Goal: Communication & Community: Answer question/provide support

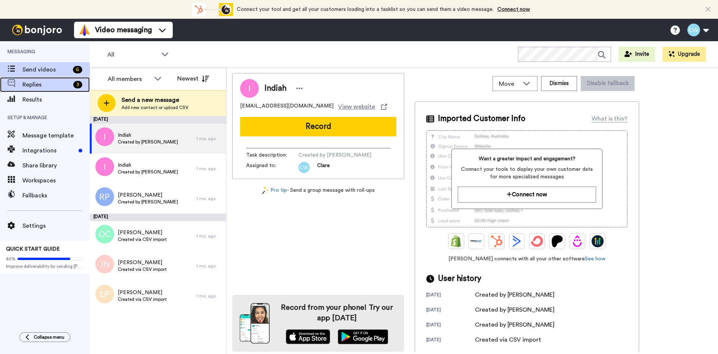
click at [56, 86] on span "Replies" at bounding box center [46, 84] width 48 height 9
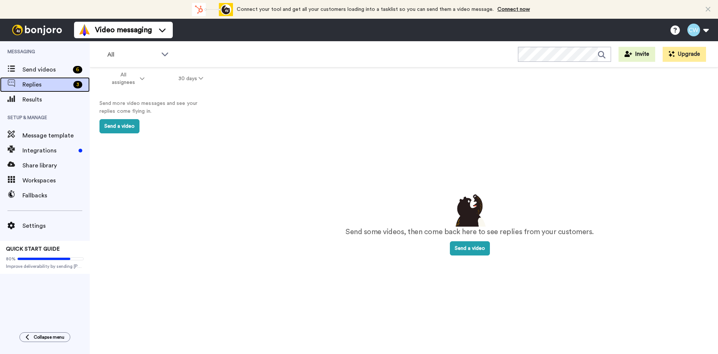
click at [47, 82] on span "Replies" at bounding box center [46, 84] width 48 height 9
click at [137, 81] on span "All assignees" at bounding box center [123, 78] width 30 height 15
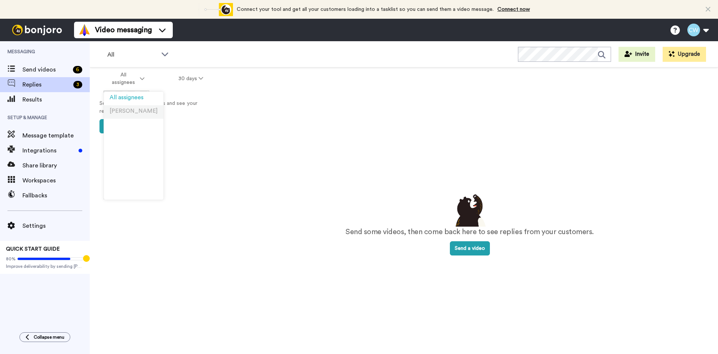
click at [133, 113] on span "[PERSON_NAME]" at bounding box center [134, 111] width 48 height 6
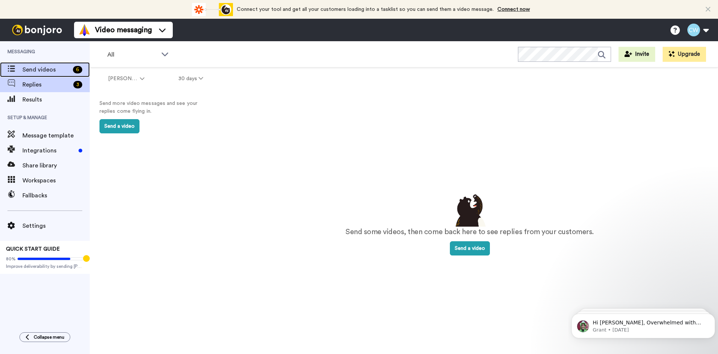
click at [37, 69] on span "Send videos" at bounding box center [46, 69] width 48 height 9
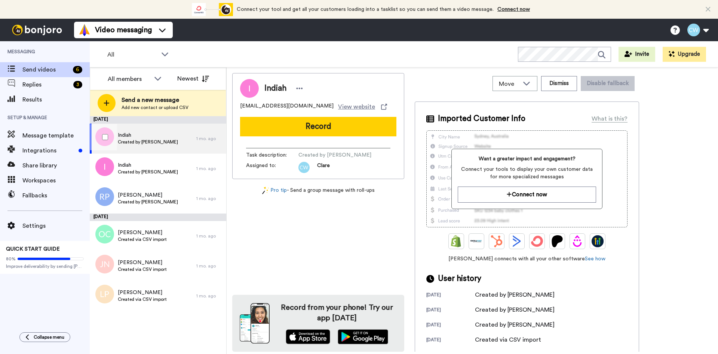
click at [183, 137] on div "Indiah Created by Clare Wood" at bounding box center [143, 138] width 107 height 30
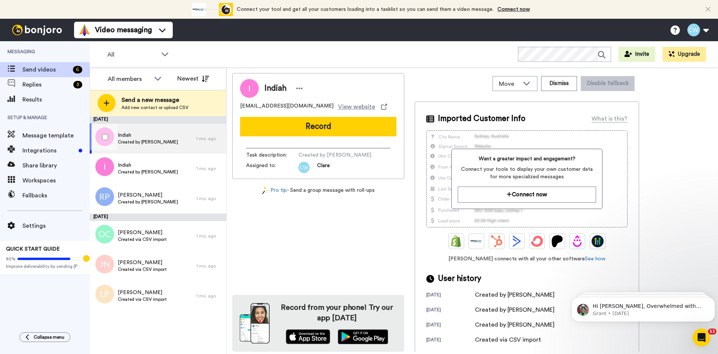
click at [162, 146] on div "Indiah Created by Clare Wood" at bounding box center [143, 138] width 107 height 30
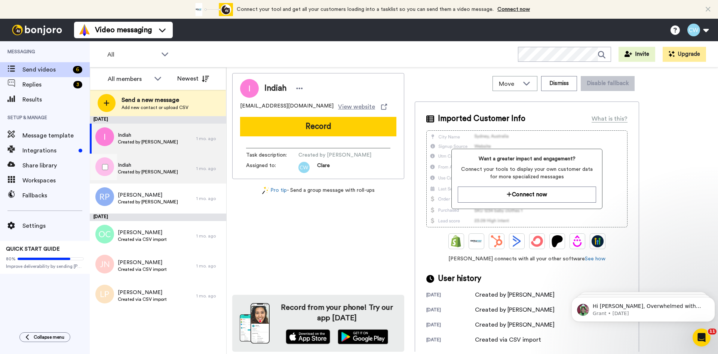
click at [163, 165] on span "Indiah" at bounding box center [148, 164] width 60 height 7
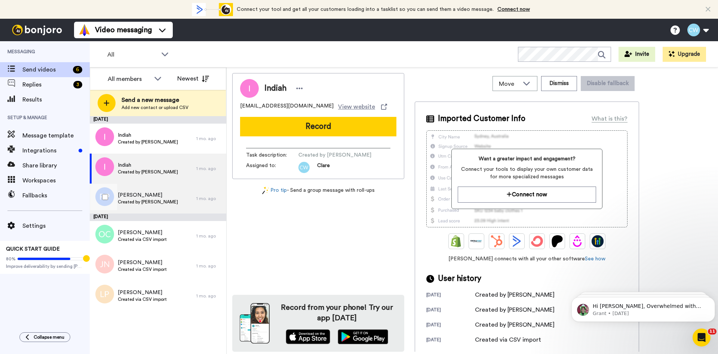
click at [177, 206] on div "Riley Created by Clare Wood" at bounding box center [143, 198] width 107 height 30
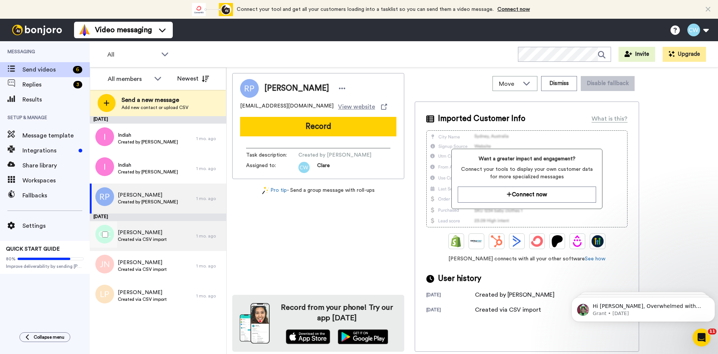
click at [174, 235] on div "Olivia Cheung Created via CSV import" at bounding box center [143, 236] width 107 height 30
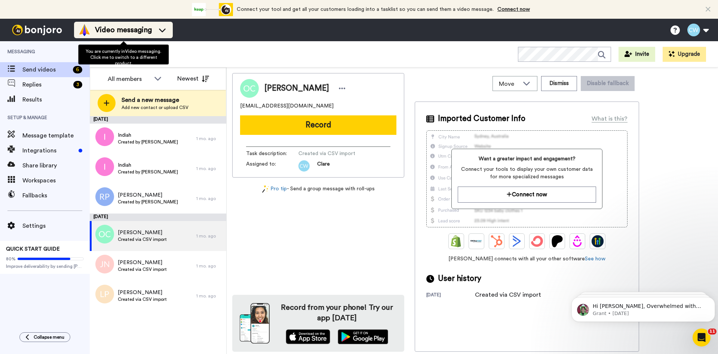
click at [163, 24] on li "Video messaging" at bounding box center [123, 30] width 99 height 16
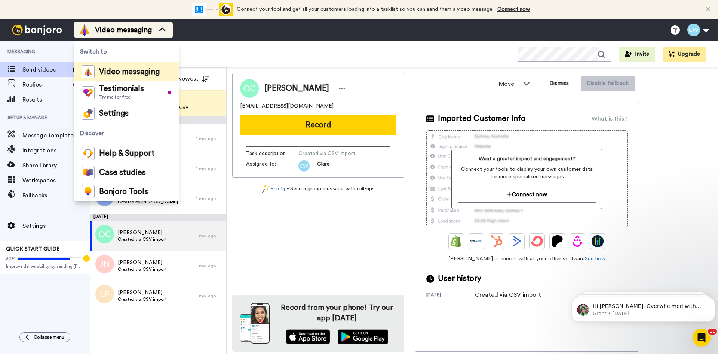
click at [159, 34] on div "Video messaging" at bounding box center [124, 30] width 90 height 12
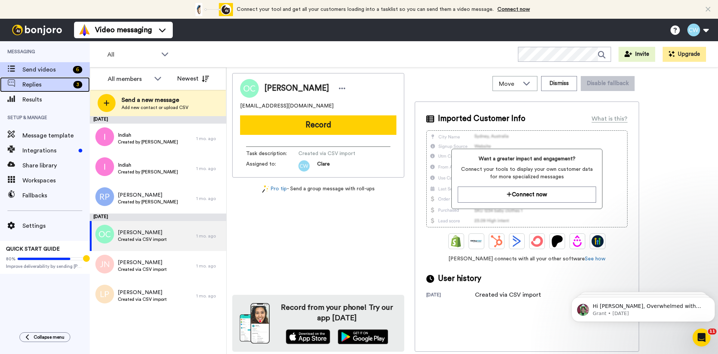
click at [70, 84] on span "Replies" at bounding box center [46, 84] width 48 height 9
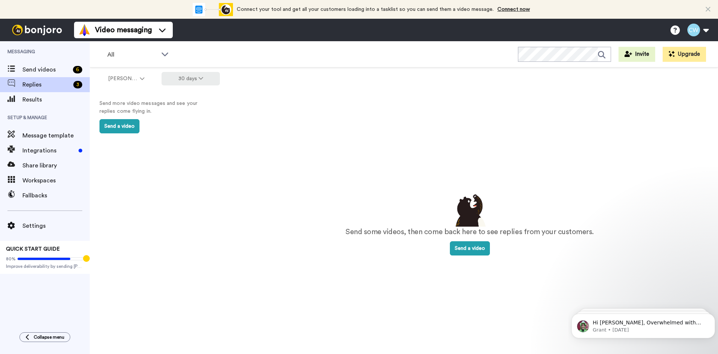
click at [199, 78] on icon at bounding box center [201, 78] width 4 height 5
click at [190, 119] on span "90 days" at bounding box center [180, 121] width 20 height 6
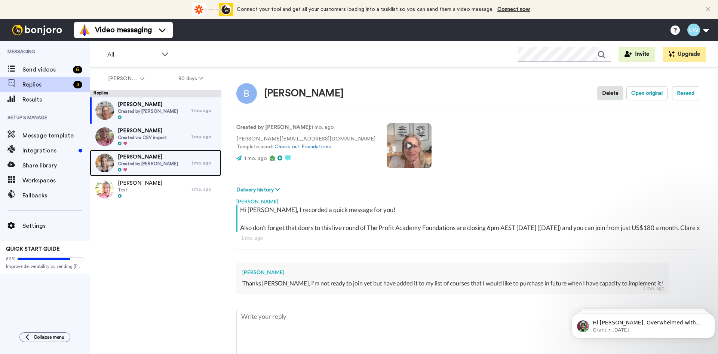
click at [162, 161] on span "Created by [PERSON_NAME]" at bounding box center [148, 164] width 60 height 6
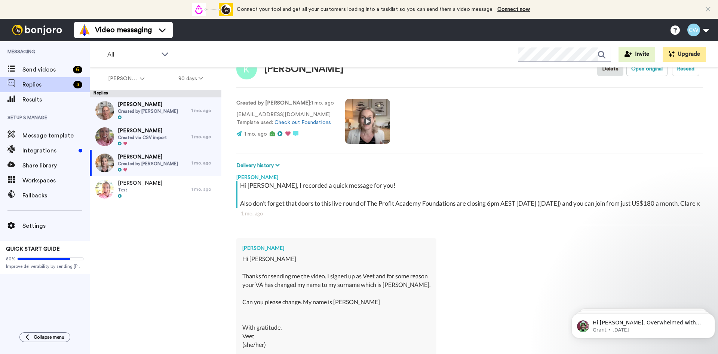
scroll to position [37, 0]
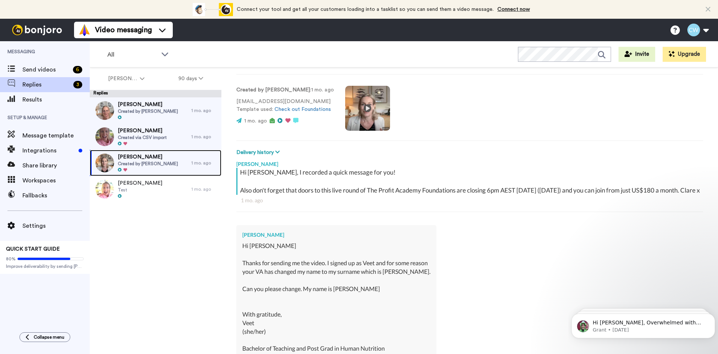
click at [175, 158] on div "[PERSON_NAME] Created by [PERSON_NAME]" at bounding box center [141, 163] width 102 height 26
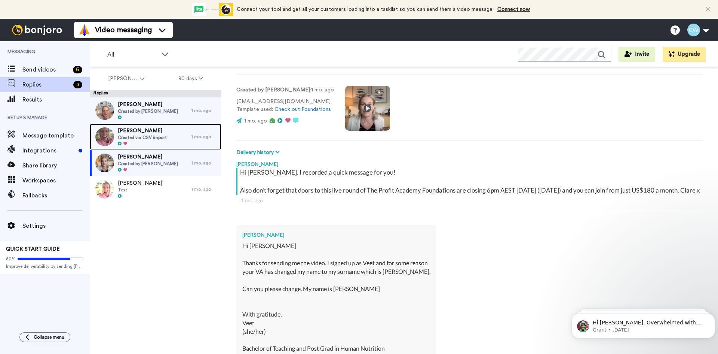
click at [170, 131] on div "[PERSON_NAME] Created via CSV import" at bounding box center [141, 136] width 102 height 26
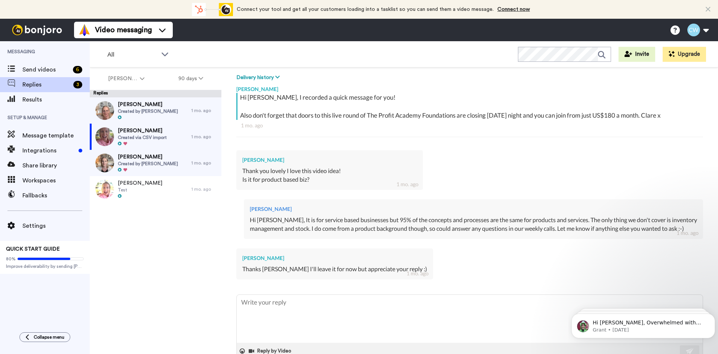
scroll to position [75, 0]
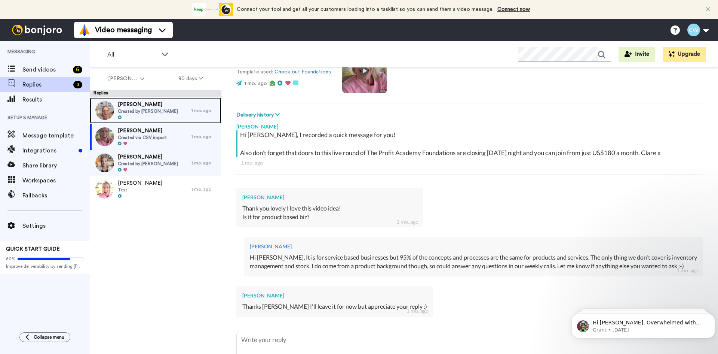
click at [171, 115] on div "[PERSON_NAME] Created by [PERSON_NAME]" at bounding box center [141, 110] width 102 height 26
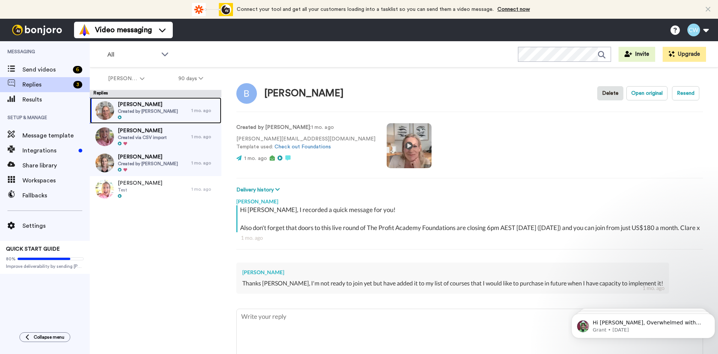
click at [150, 104] on span "[PERSON_NAME]" at bounding box center [148, 104] width 60 height 7
type textarea "x"
